Goal: Information Seeking & Learning: Learn about a topic

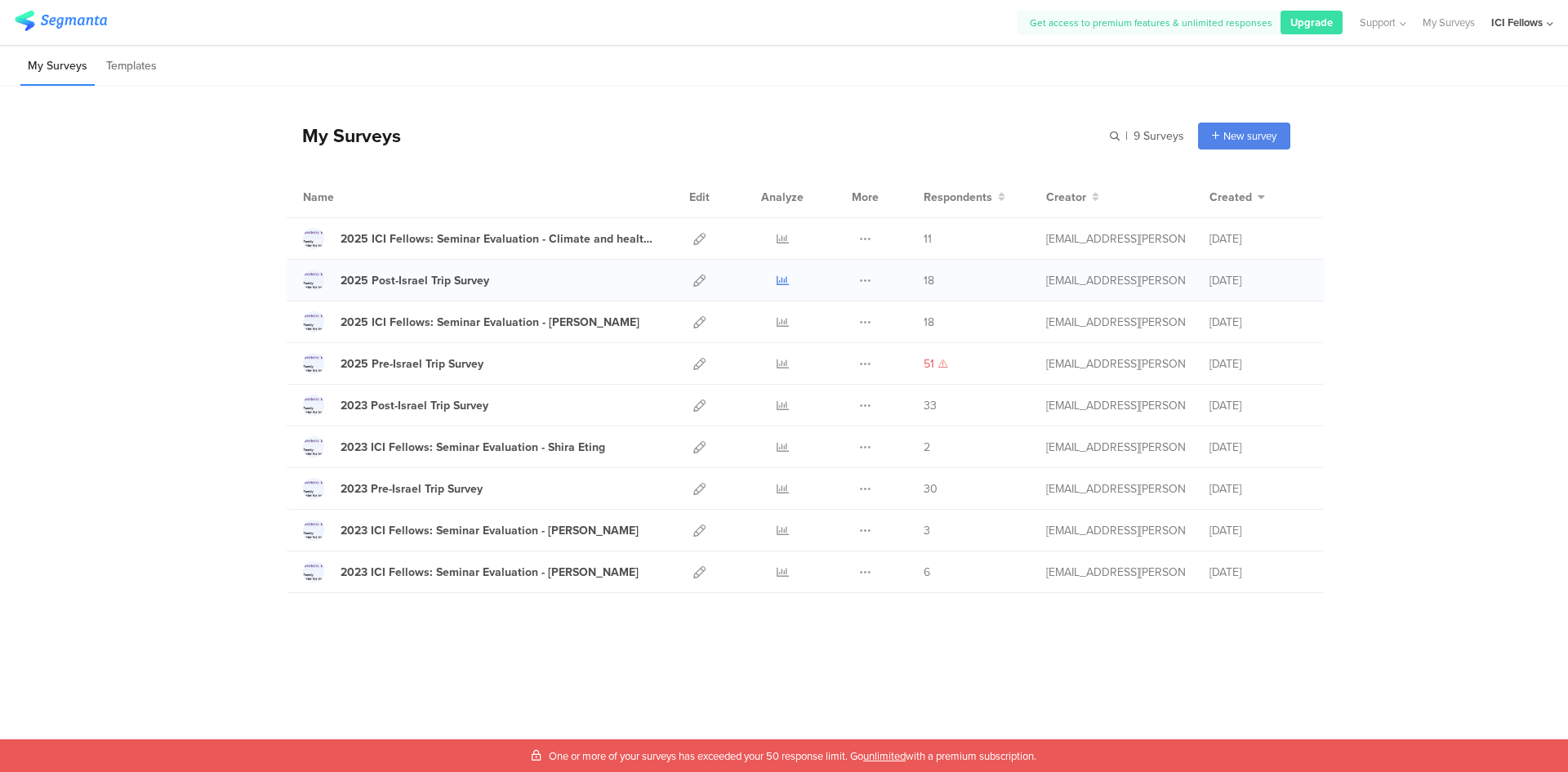
click at [777, 276] on icon at bounding box center [783, 280] width 13 height 13
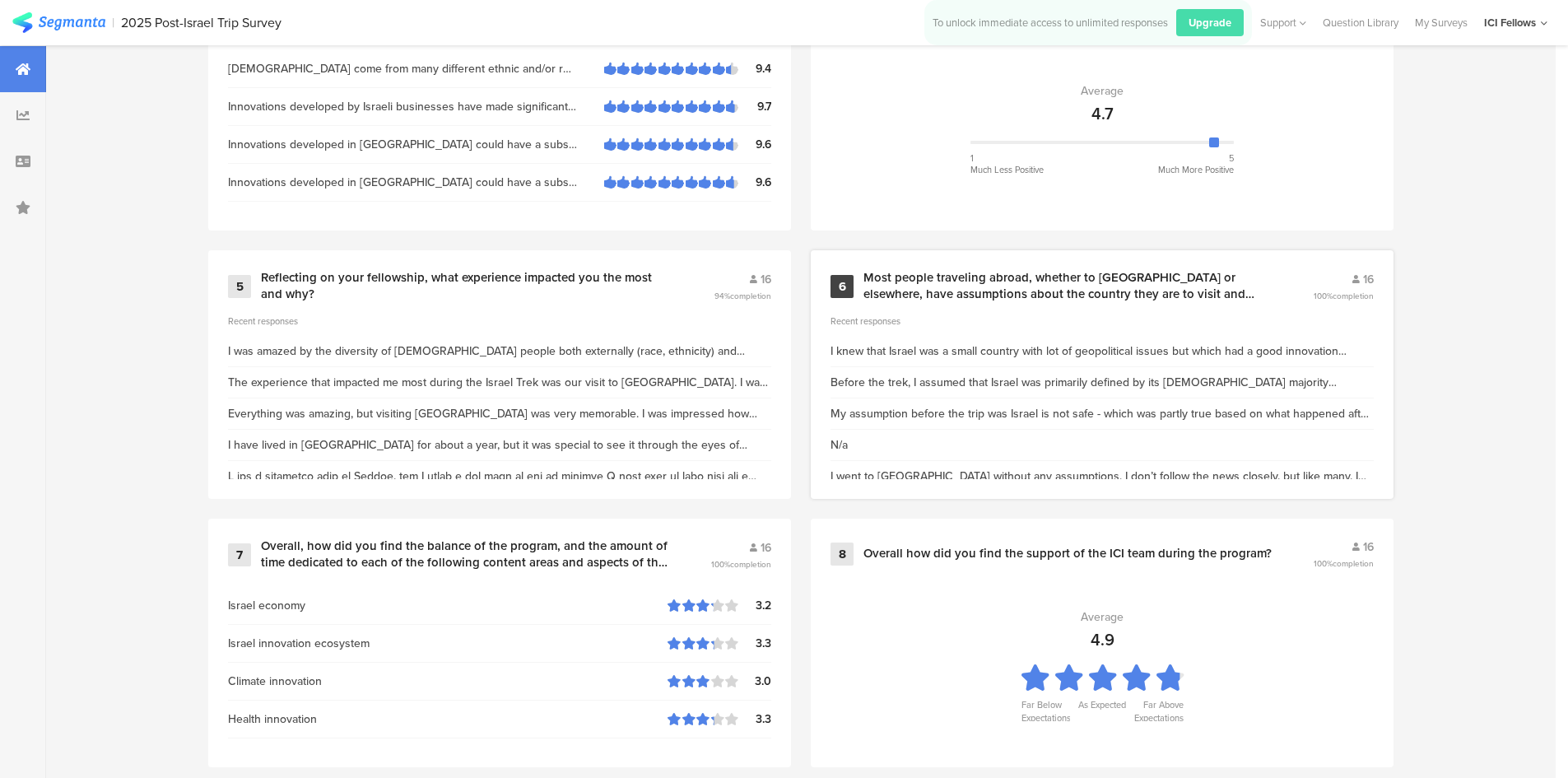
scroll to position [1152, 0]
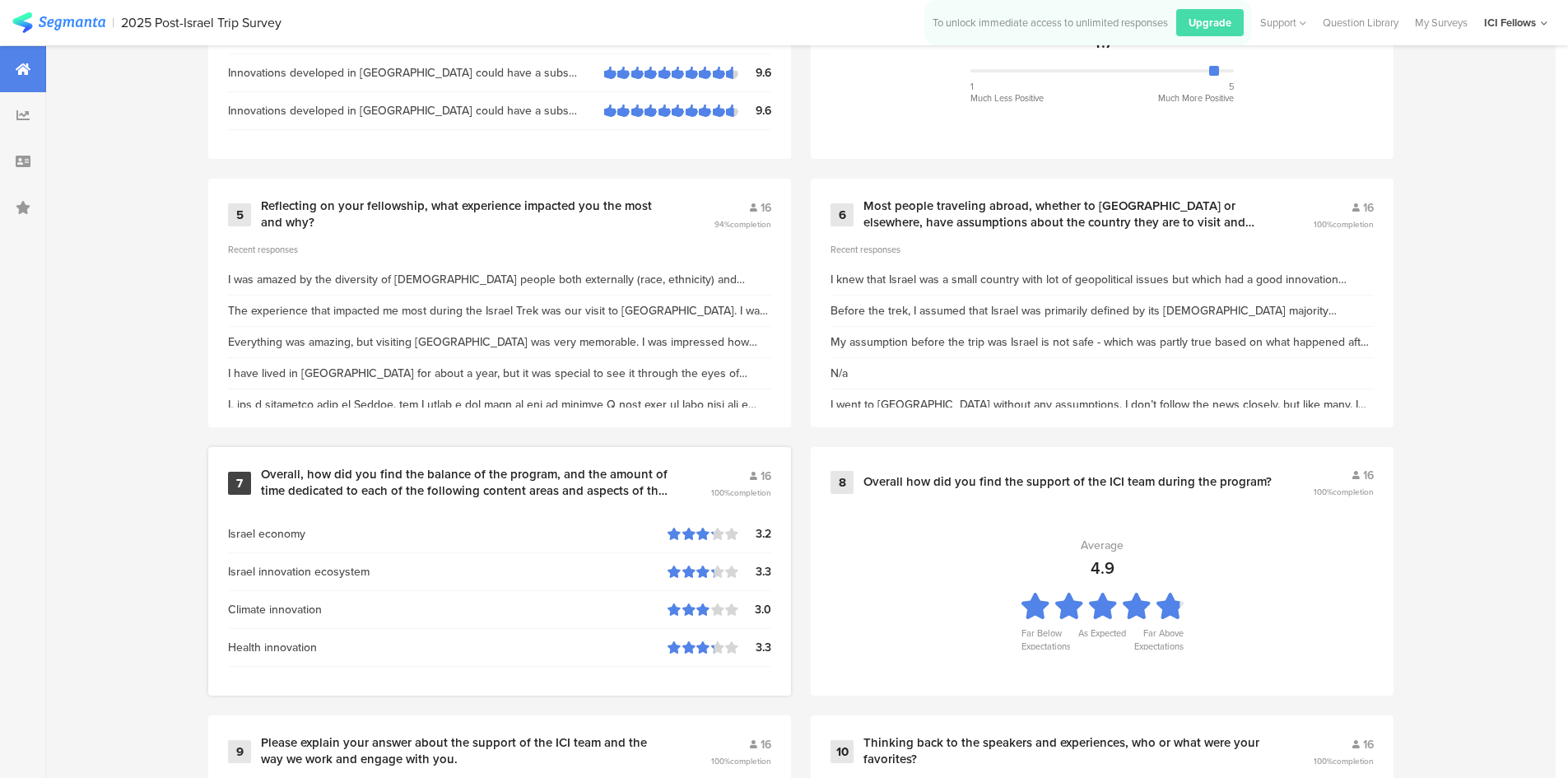
click at [578, 555] on section "Israel economy 3.2 Israel innovation ecosystem 3.3 Climate innovation 3.0 Healt…" at bounding box center [500, 605] width 544 height 164
click at [540, 525] on div "Israel economy" at bounding box center [448, 534] width 440 height 18
click at [586, 555] on section "Israel economy 3.2 Israel innovation ecosystem 3.3 Climate innovation 3.0 Healt…" at bounding box center [500, 605] width 544 height 164
click at [601, 539] on div "Israel economy" at bounding box center [448, 534] width 440 height 18
click at [705, 495] on div "Overall, how did you find the balance of the program, and the amount of time de…" at bounding box center [484, 482] width 446 height 32
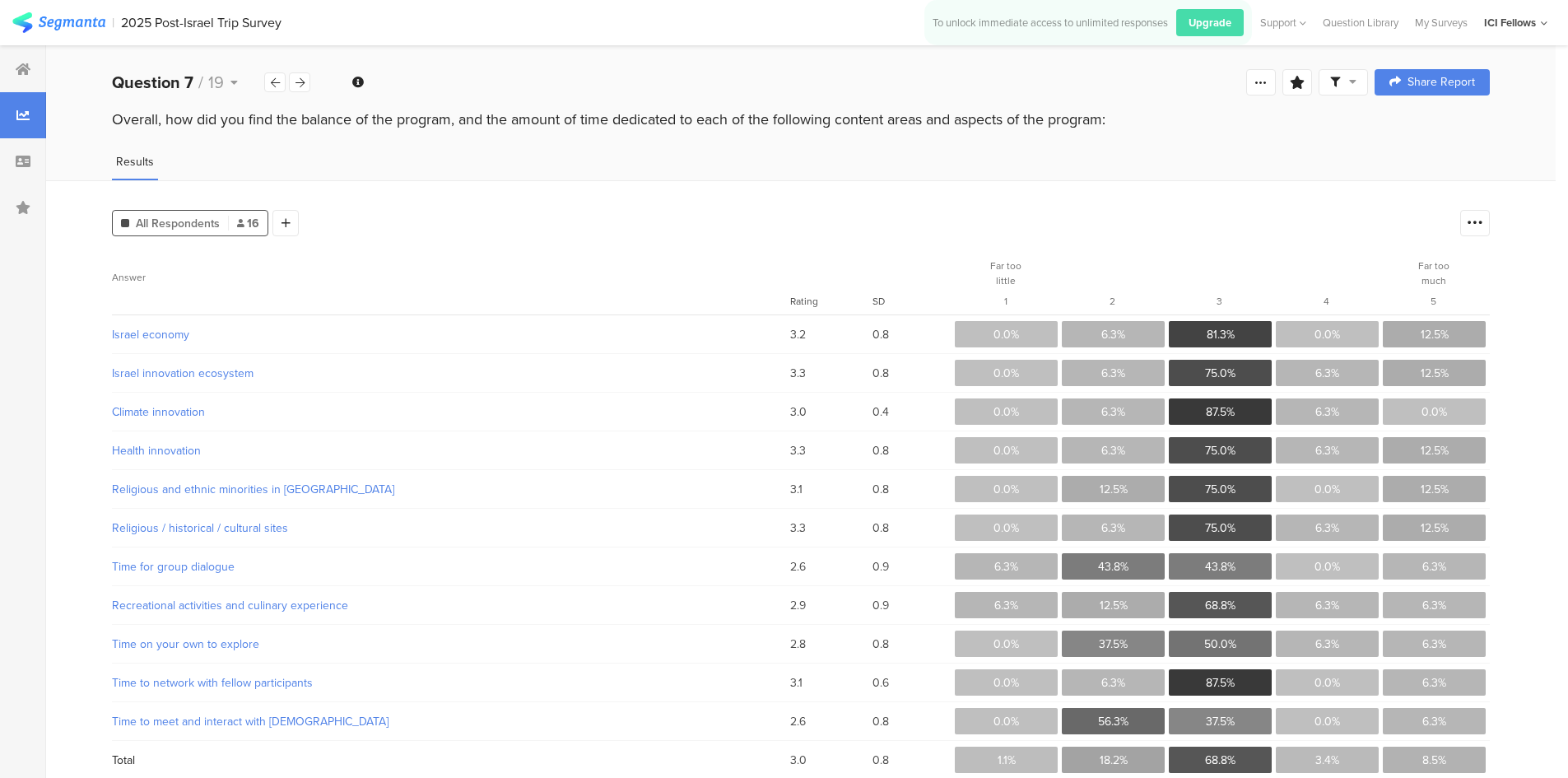
click at [1433, 330] on span "12.5%" at bounding box center [1434, 334] width 28 height 18
click at [1449, 340] on span "12.5%" at bounding box center [1434, 334] width 28 height 18
click at [274, 86] on icon at bounding box center [275, 82] width 9 height 11
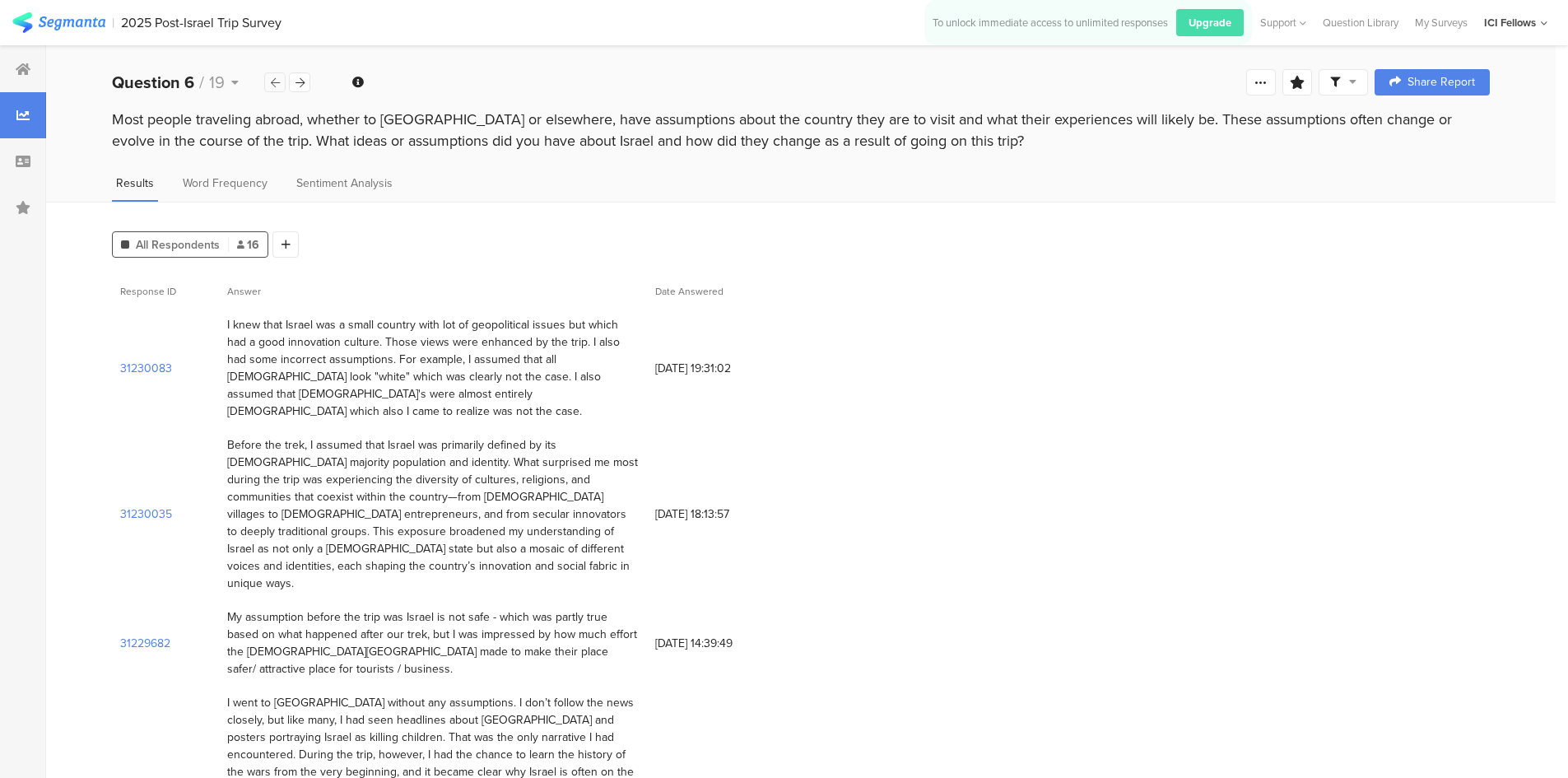
click at [275, 81] on icon at bounding box center [275, 82] width 9 height 11
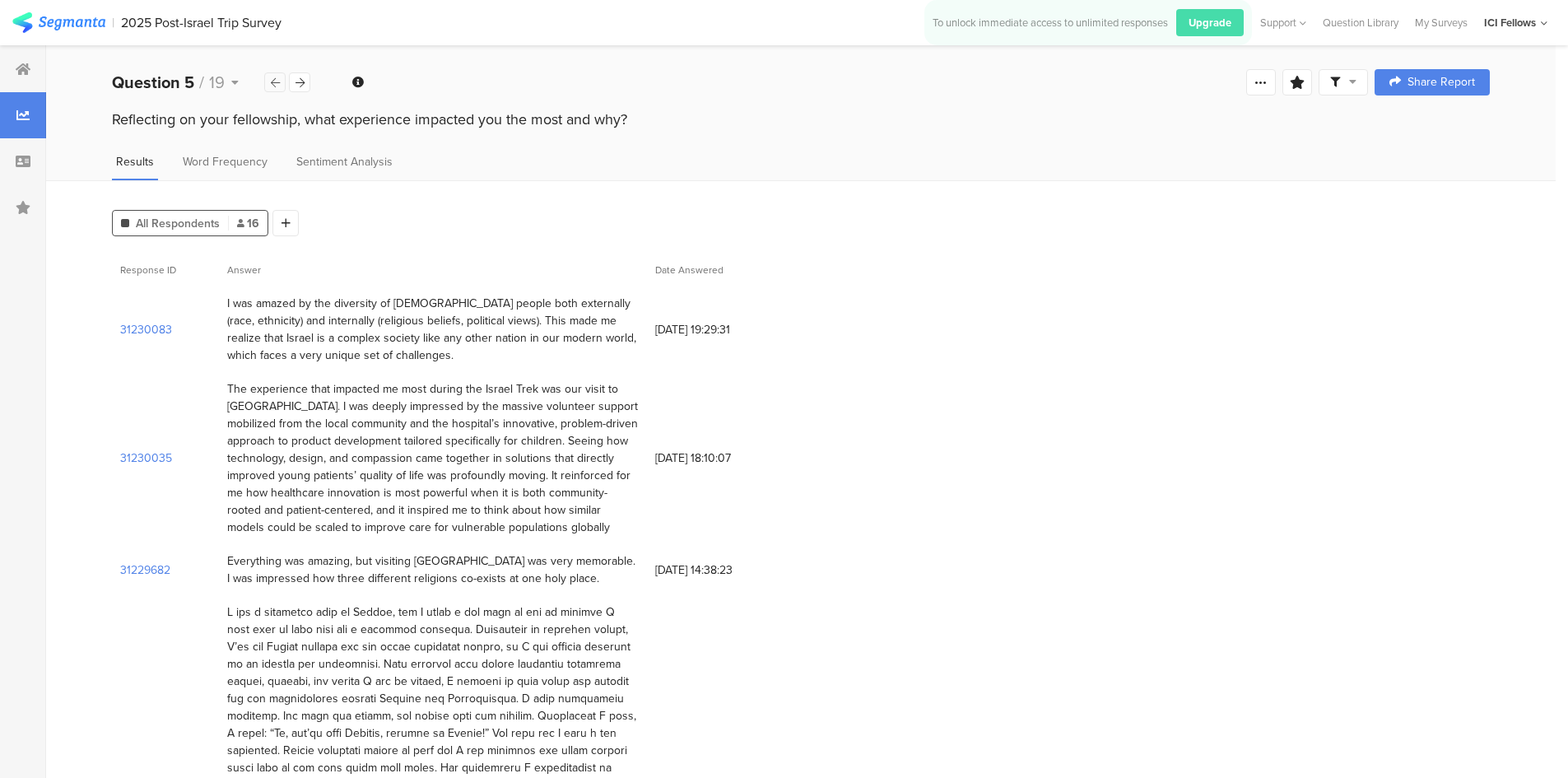
click at [279, 82] on icon at bounding box center [275, 82] width 9 height 11
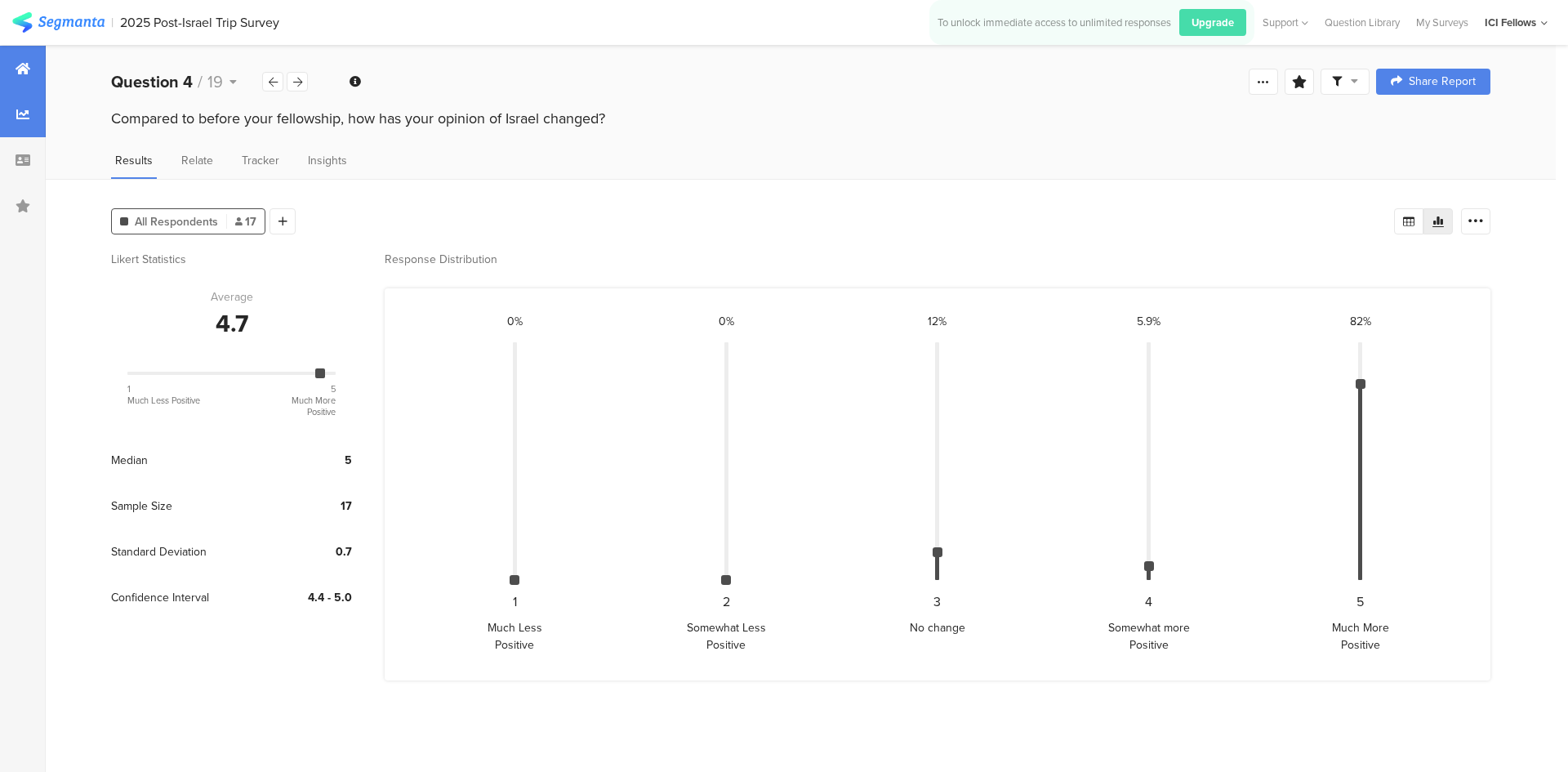
click at [10, 69] on div at bounding box center [22, 68] width 46 height 46
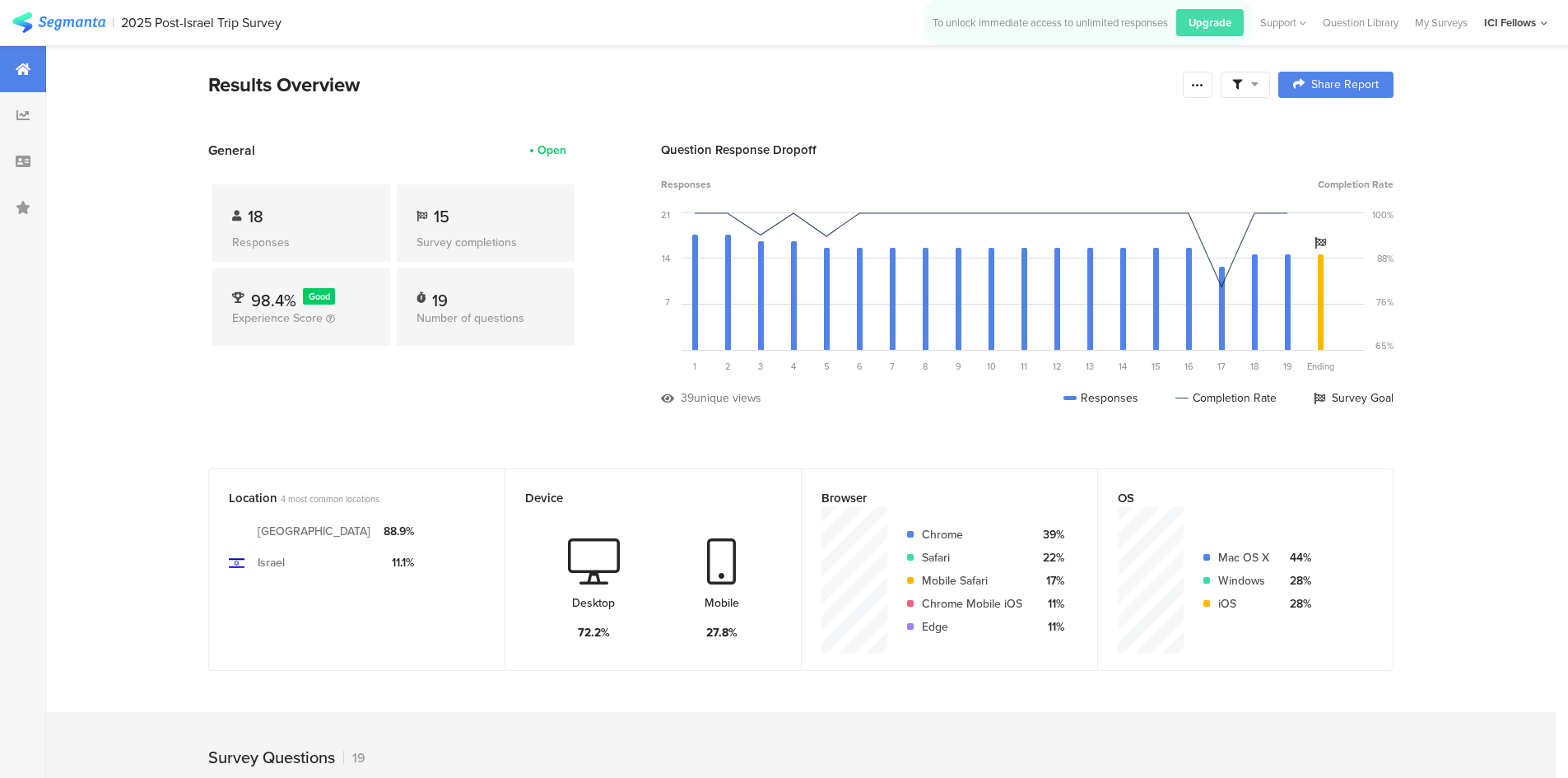
click at [26, 66] on icon at bounding box center [22, 68] width 15 height 13
click at [1455, 23] on div "My Surveys" at bounding box center [1441, 22] width 69 height 16
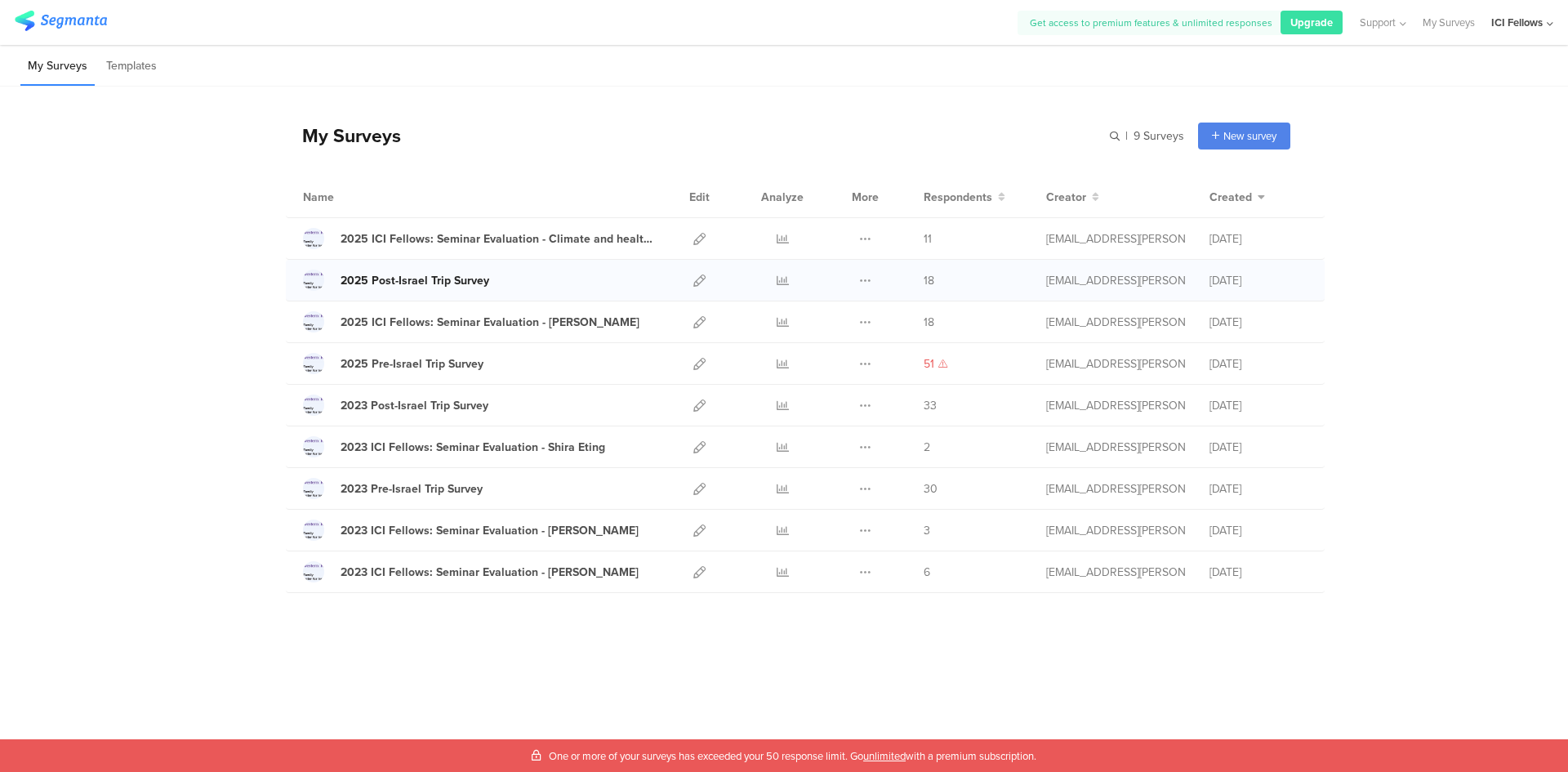
click at [426, 280] on div "2025 Post-Israel Trip Survey" at bounding box center [414, 280] width 148 height 17
